Goal: Find specific page/section: Find specific page/section

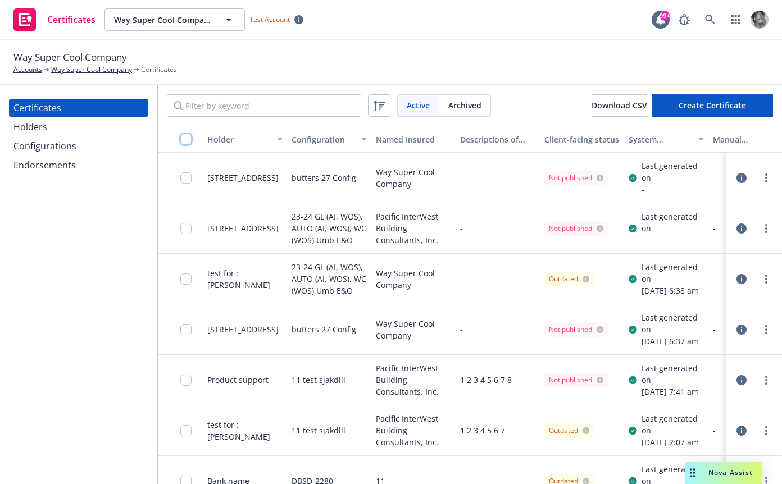
click at [186, 138] on input "checkbox" at bounding box center [185, 139] width 11 height 11
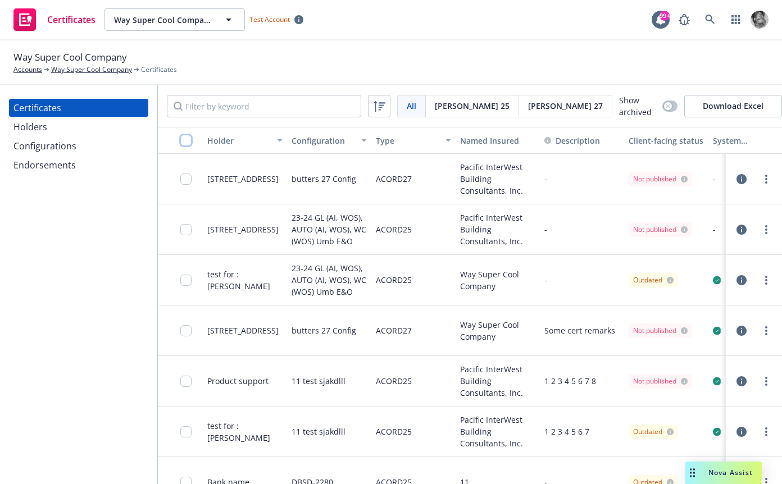
click at [189, 141] on input "checkbox" at bounding box center [185, 140] width 11 height 11
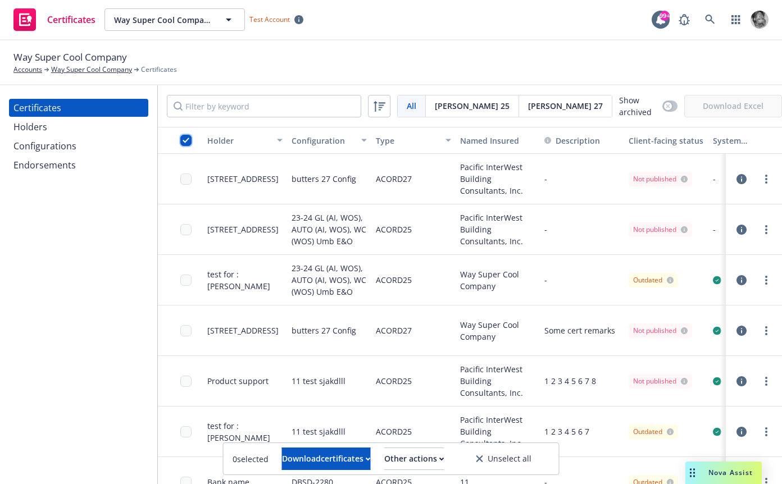
click at [190, 143] on input "checkbox" at bounding box center [185, 140] width 11 height 11
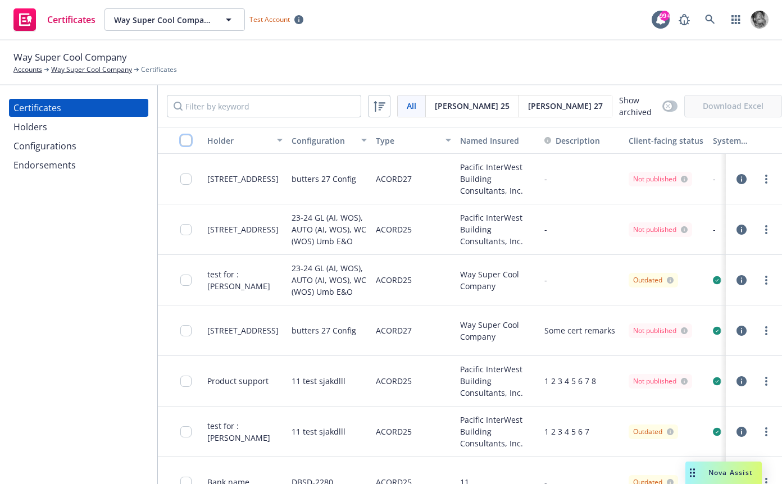
click at [190, 143] on input "checkbox" at bounding box center [185, 140] width 11 height 11
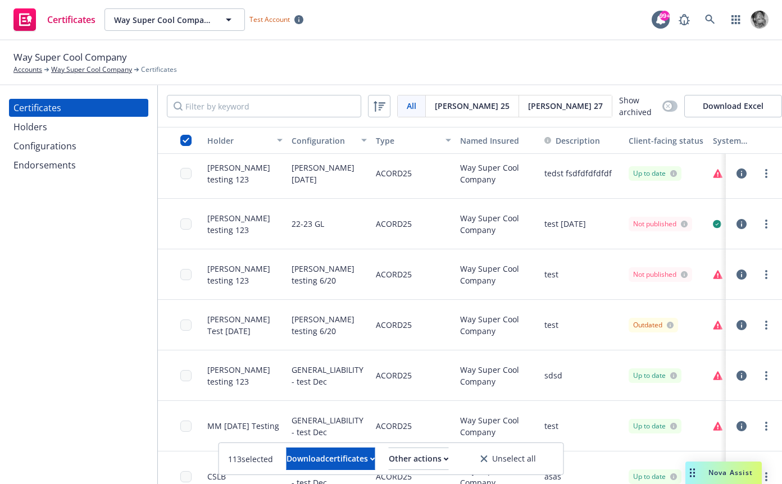
scroll to position [2781, 0]
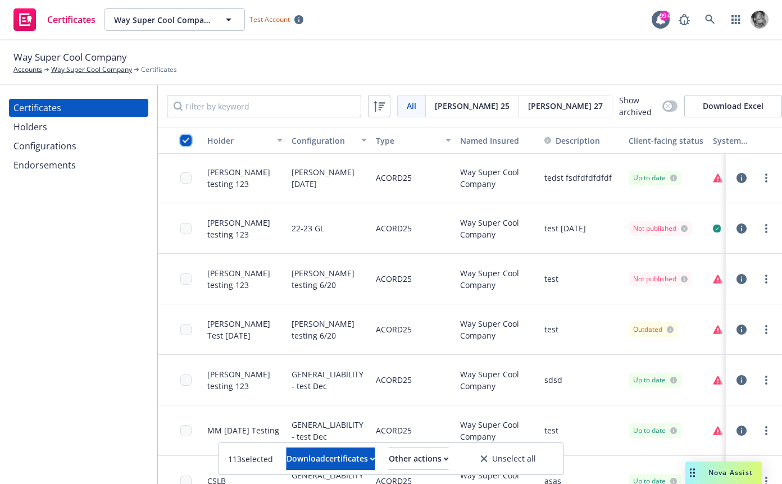
click at [184, 140] on input "checkbox" at bounding box center [185, 140] width 11 height 11
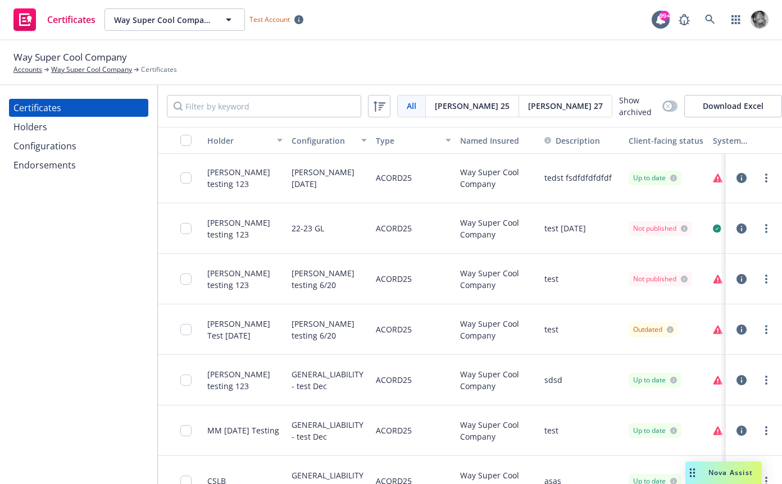
click at [441, 103] on span "[PERSON_NAME] 25" at bounding box center [472, 106] width 75 height 12
click at [528, 105] on span "[PERSON_NAME] 27" at bounding box center [565, 106] width 75 height 12
click at [185, 140] on input "checkbox" at bounding box center [185, 140] width 11 height 11
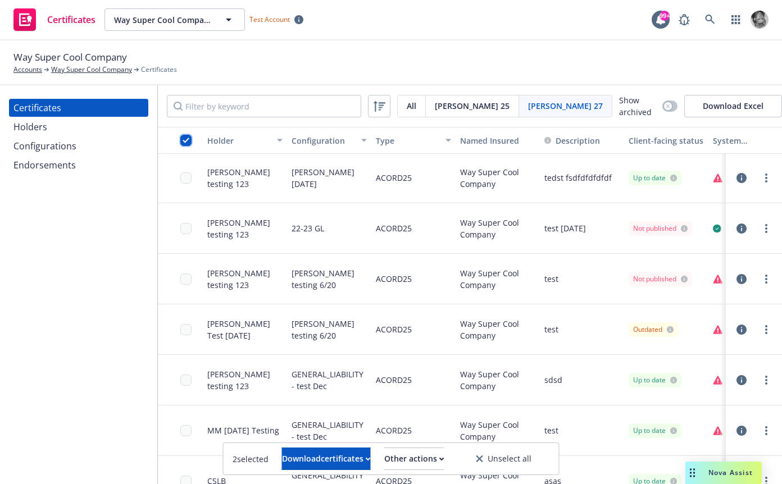
click at [186, 139] on input "checkbox" at bounding box center [185, 140] width 11 height 11
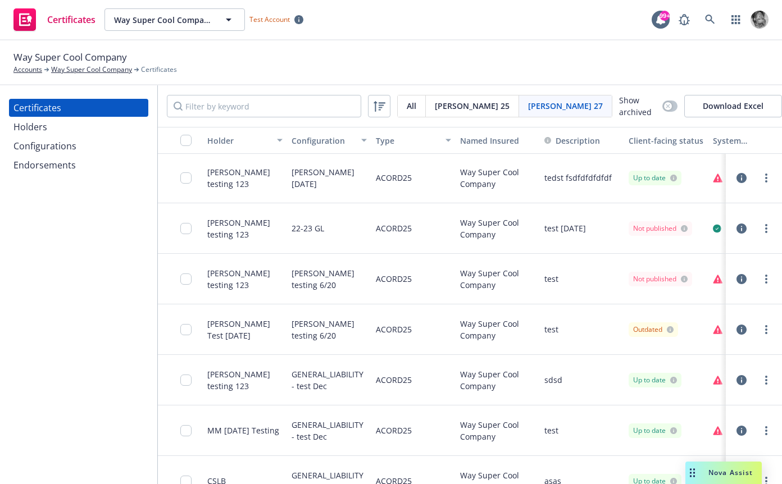
click at [455, 108] on span "[PERSON_NAME] 25" at bounding box center [472, 106] width 75 height 12
click at [528, 103] on span "[PERSON_NAME] 27" at bounding box center [565, 106] width 75 height 12
